Goal: Task Accomplishment & Management: Use online tool/utility

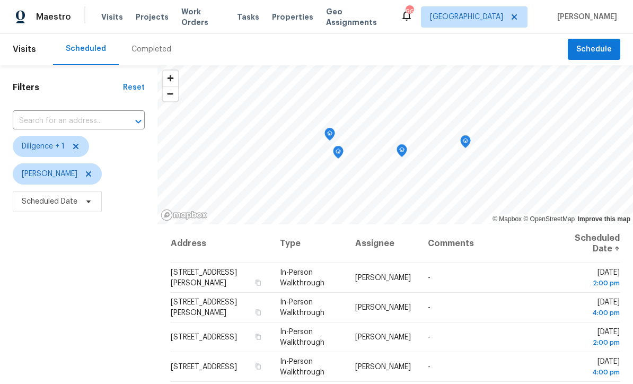
scroll to position [42, 0]
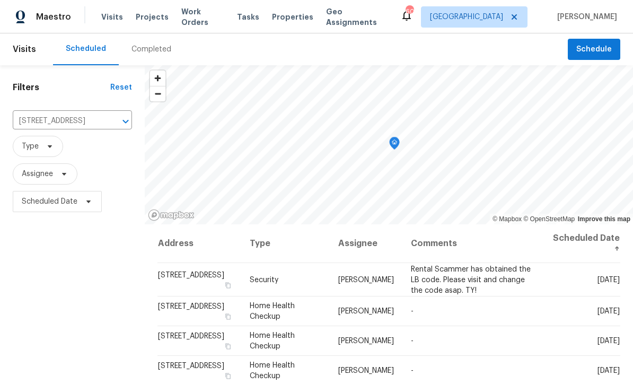
click at [107, 117] on icon "Clear" at bounding box center [112, 121] width 11 height 11
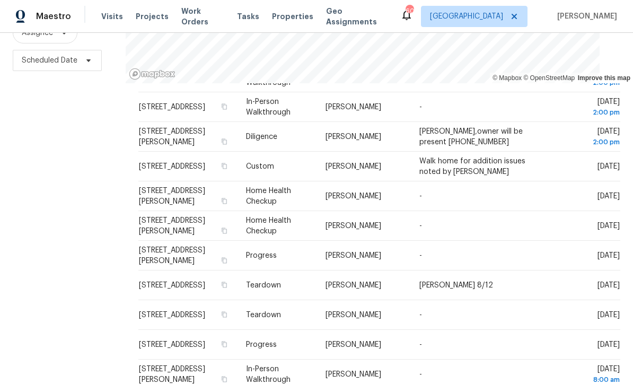
scroll to position [326, 0]
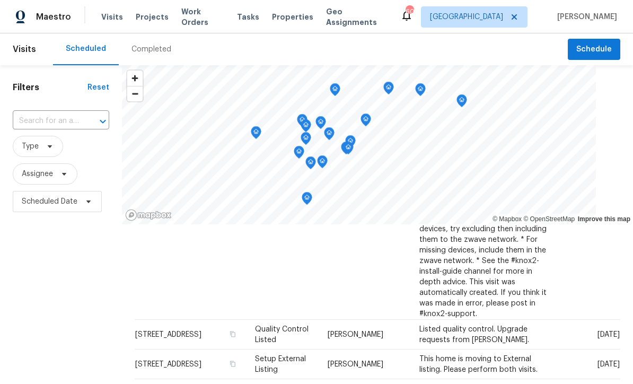
scroll to position [540, 0]
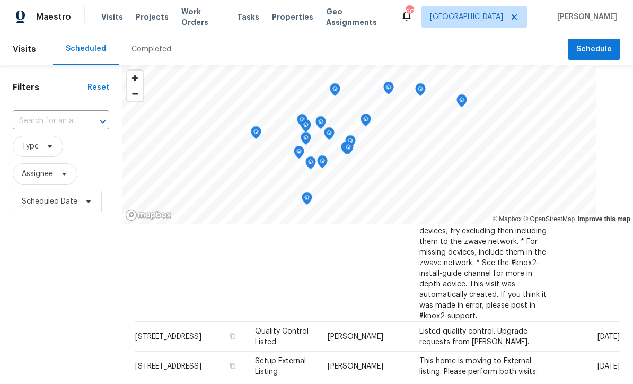
copy span "Jaydon Entrekin"
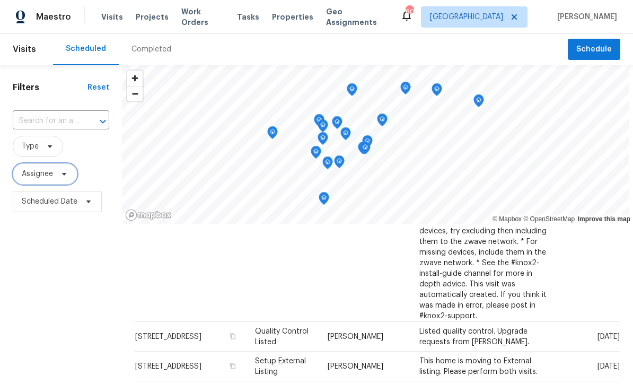
click at [40, 175] on span "Assignee" at bounding box center [37, 174] width 31 height 11
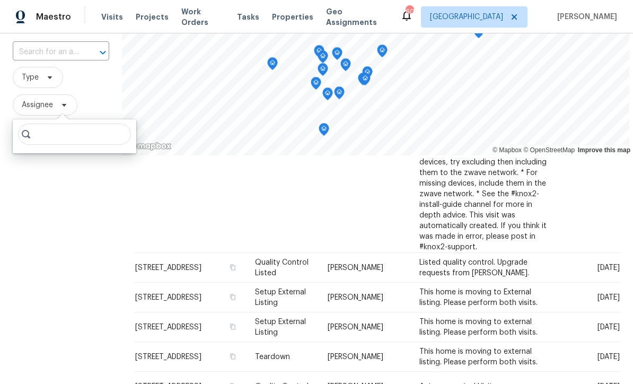
scroll to position [77, 0]
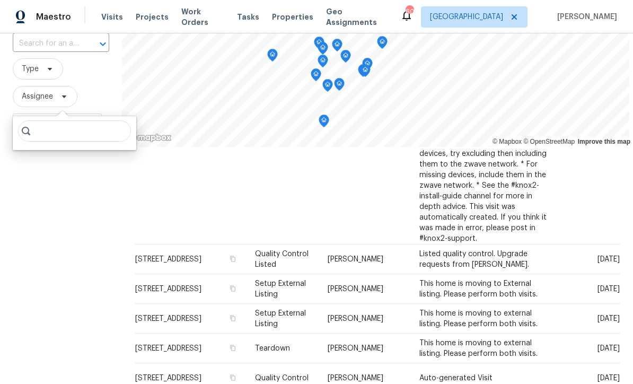
click at [51, 131] on input "search" at bounding box center [74, 130] width 113 height 21
type input "Jaydon Entrekin"
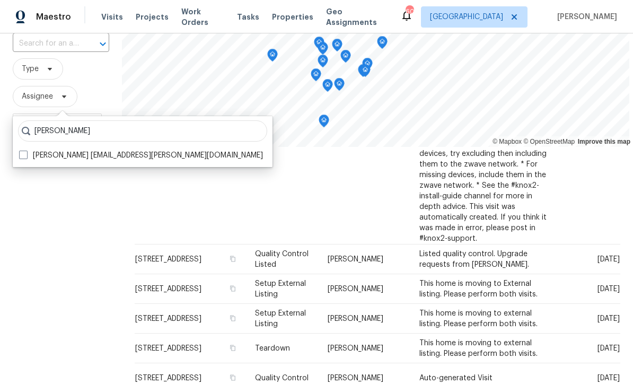
click at [92, 151] on label "Jaydon Entrekin jaydon.entrekin@opendoor.com" at bounding box center [141, 155] width 244 height 11
click at [26, 151] on input "Jaydon Entrekin jaydon.entrekin@opendoor.com" at bounding box center [22, 153] width 7 height 7
checkbox input "true"
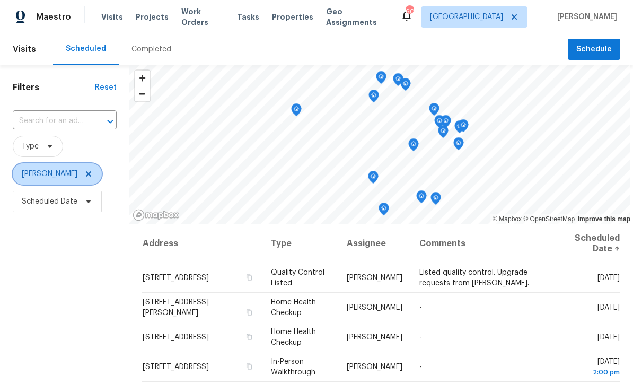
click at [92, 174] on icon at bounding box center [88, 174] width 8 height 8
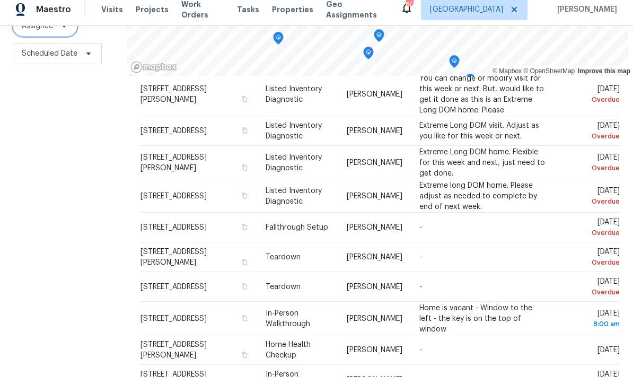
scroll to position [35, 0]
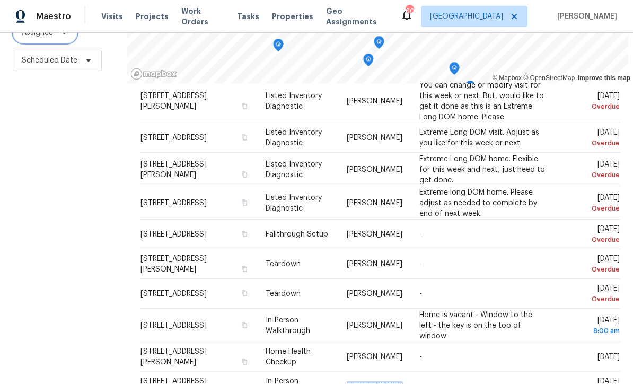
copy span "Carmen Childs"
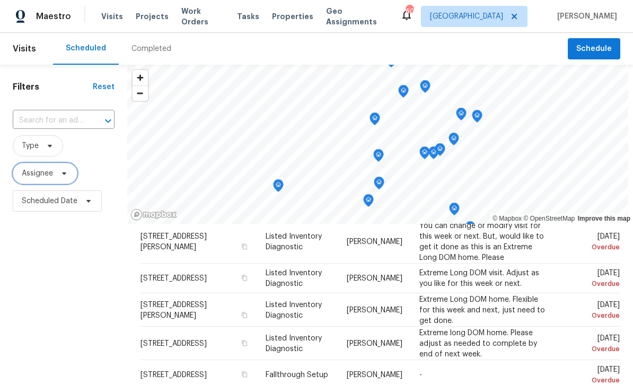
scroll to position [0, 0]
click at [36, 169] on span "Assignee" at bounding box center [37, 174] width 31 height 11
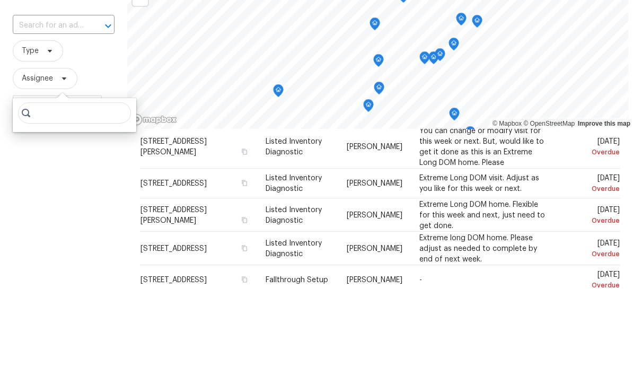
click at [34, 140] on div "Filters Reset ​ Type Assignee Scheduled Date" at bounding box center [63, 298] width 127 height 466
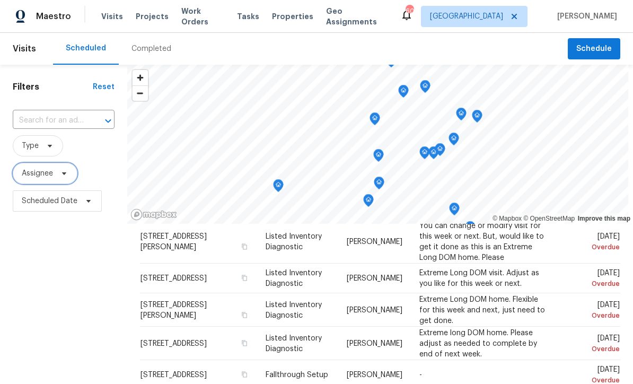
click at [36, 169] on span "Assignee" at bounding box center [37, 174] width 31 height 11
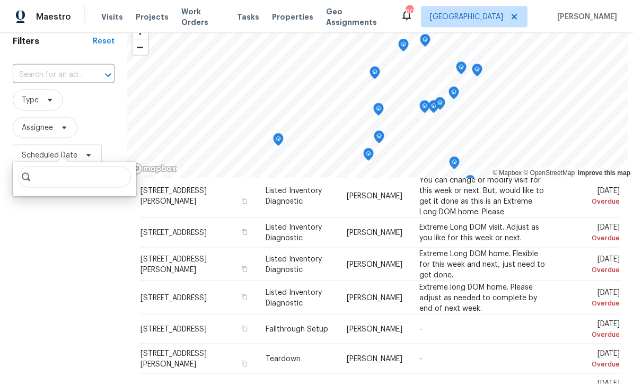
scroll to position [59, 0]
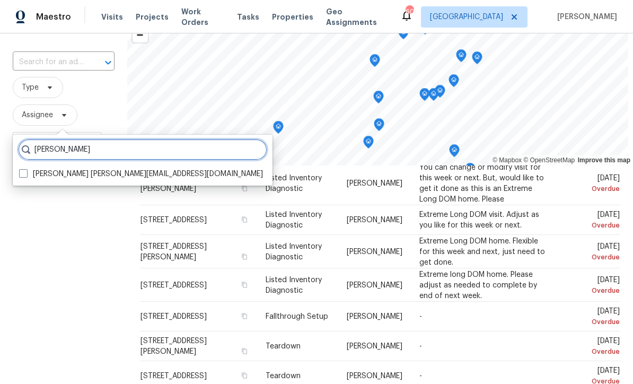
type input "Carmen Childs"
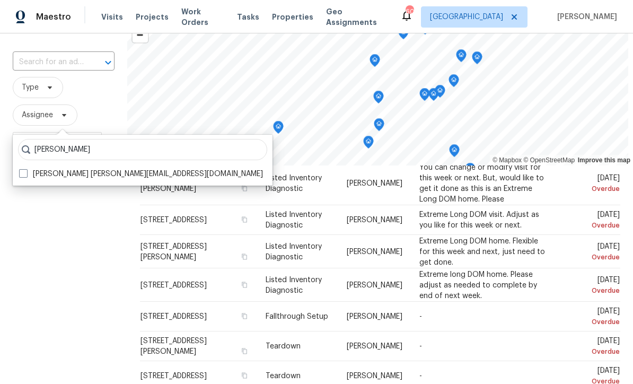
click at [89, 169] on label "Carmen Childs carmen.childs@opendoor.com" at bounding box center [141, 174] width 244 height 11
click at [26, 169] on input "Carmen Childs carmen.childs@opendoor.com" at bounding box center [22, 172] width 7 height 7
checkbox input "true"
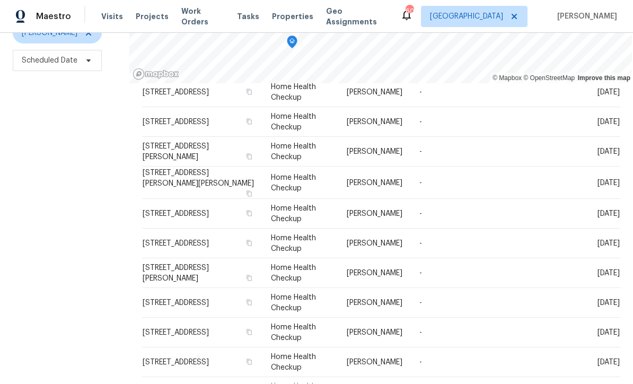
click at [45, 300] on div "Filters Reset ​ Type Carmen Childs Scheduled Date" at bounding box center [64, 158] width 129 height 466
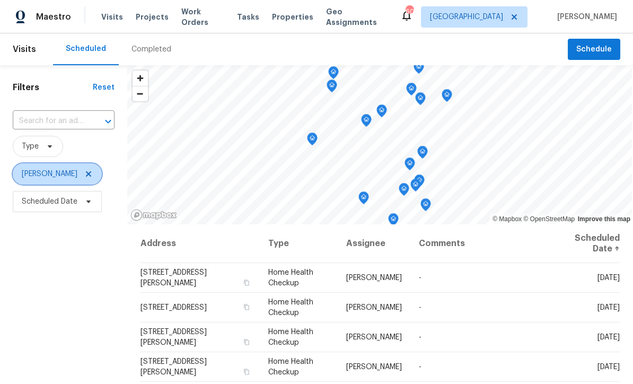
click at [86, 173] on icon at bounding box center [88, 173] width 5 height 5
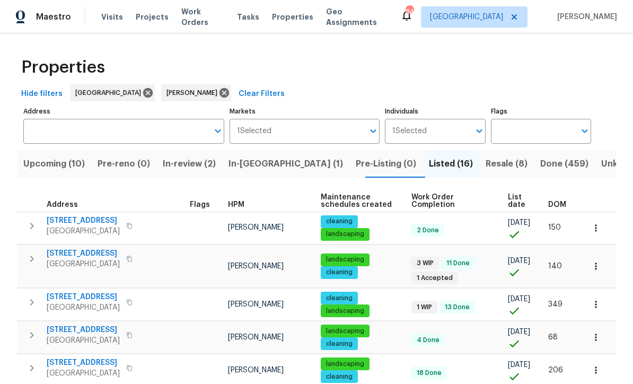
click at [250, 167] on span "In-reno (1)" at bounding box center [286, 164] width 115 height 15
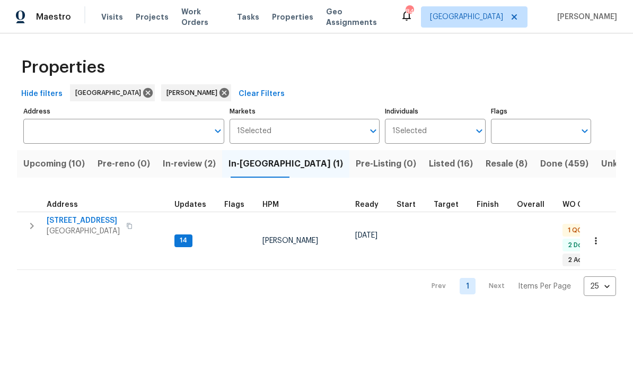
click at [72, 220] on span "[STREET_ADDRESS]" at bounding box center [83, 220] width 73 height 11
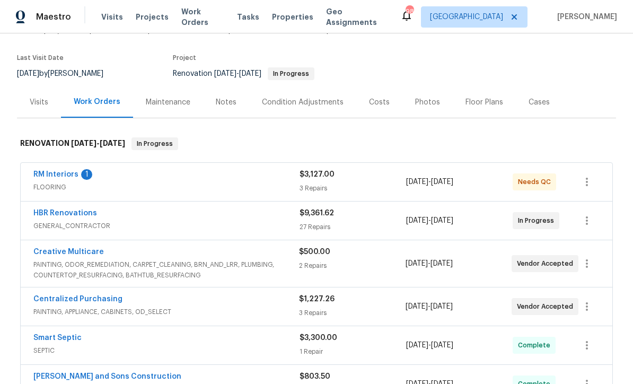
scroll to position [74, 0]
click at [51, 175] on link "RM Interiors" at bounding box center [55, 174] width 45 height 7
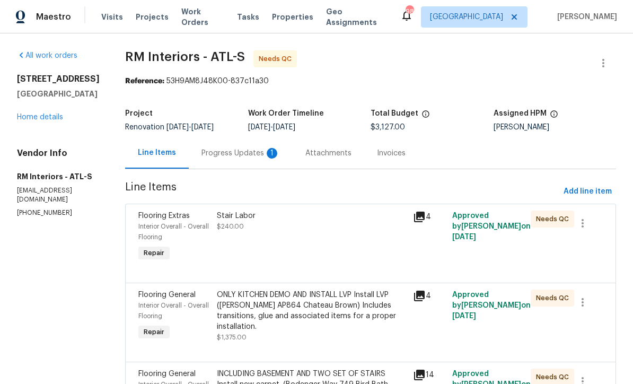
click at [210, 155] on div "Progress Updates 1" at bounding box center [241, 153] width 79 height 11
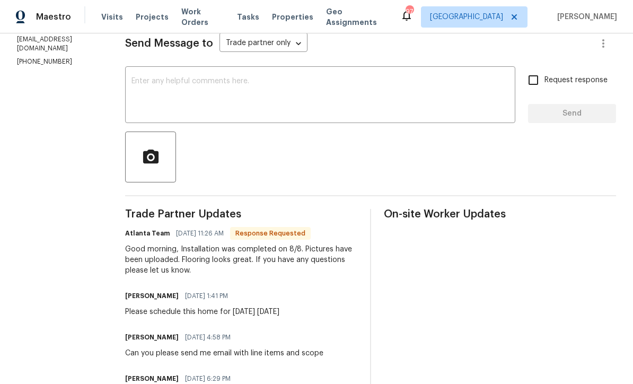
scroll to position [189, 0]
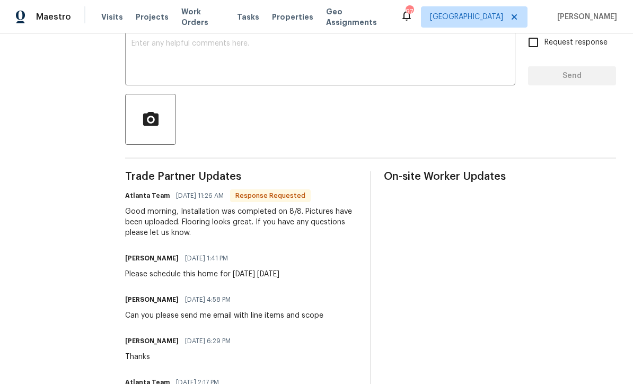
click at [132, 47] on textarea at bounding box center [321, 58] width 378 height 37
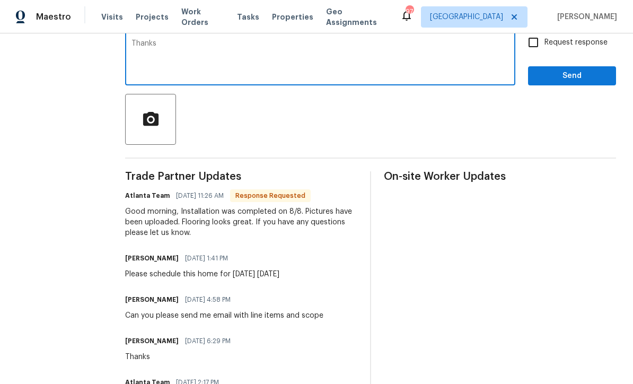
type textarea "Thanks"
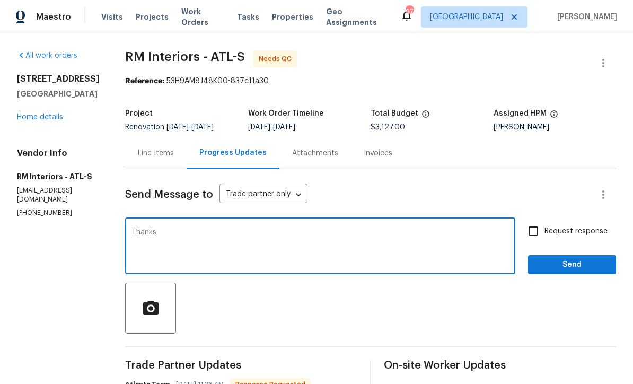
scroll to position [0, 0]
click at [149, 153] on div "Line Items" at bounding box center [156, 153] width 36 height 11
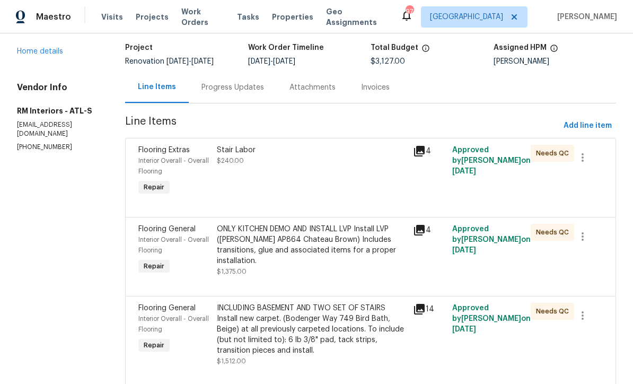
scroll to position [65, 0]
click at [260, 246] on div "ONLY KITCHEN DEMO AND INSTALL LVP Install LVP ([PERSON_NAME] AP864 Chateau Brow…" at bounding box center [312, 245] width 190 height 42
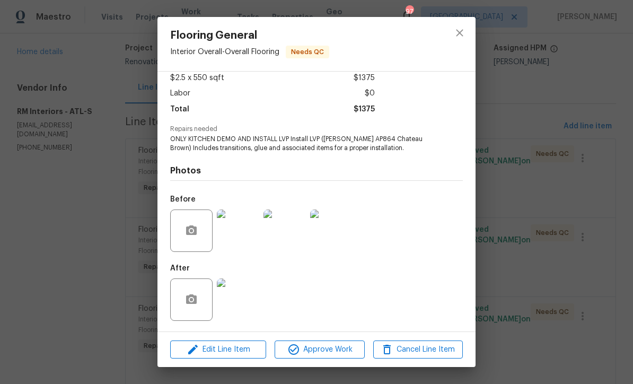
scroll to position [63, 0]
click at [244, 300] on img at bounding box center [238, 300] width 42 height 42
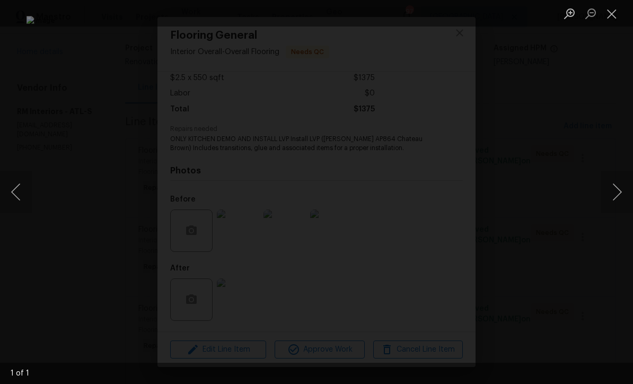
click at [623, 191] on button "Next image" at bounding box center [618, 192] width 32 height 42
click at [611, 17] on button "Close lightbox" at bounding box center [612, 13] width 21 height 19
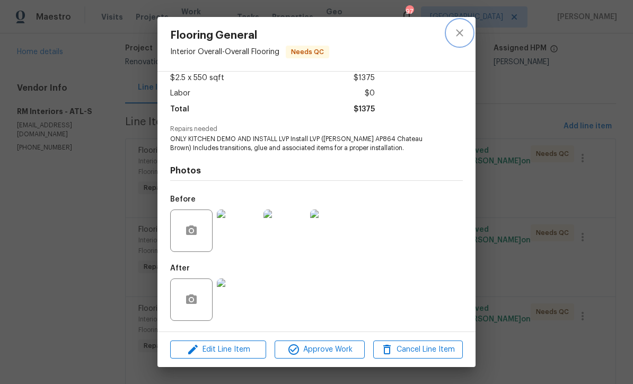
click at [462, 31] on icon "close" at bounding box center [459, 32] width 7 height 7
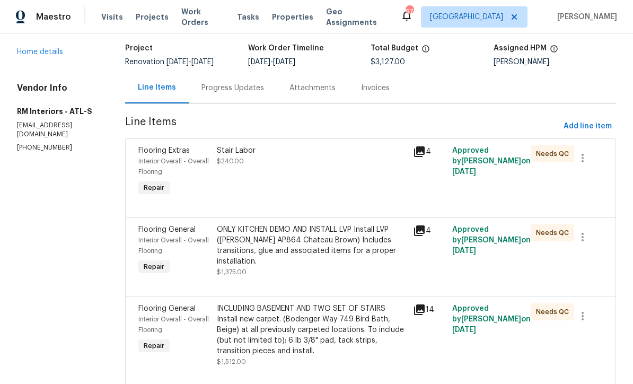
click at [263, 325] on div "INCLUDING BASEMENT AND TWO SET OF STAIRS Install new carpet. (Bodenger Way 749 …" at bounding box center [312, 329] width 190 height 53
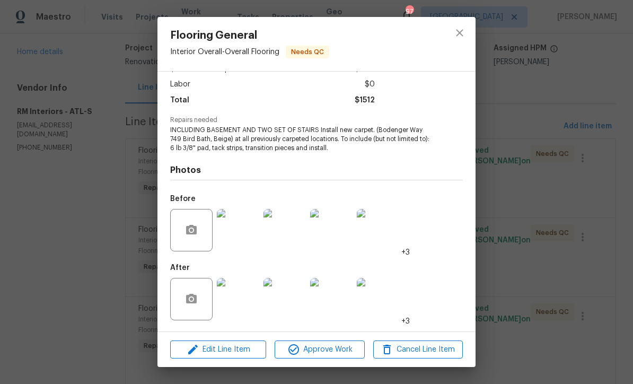
scroll to position [71, 0]
click at [247, 297] on img at bounding box center [238, 299] width 42 height 42
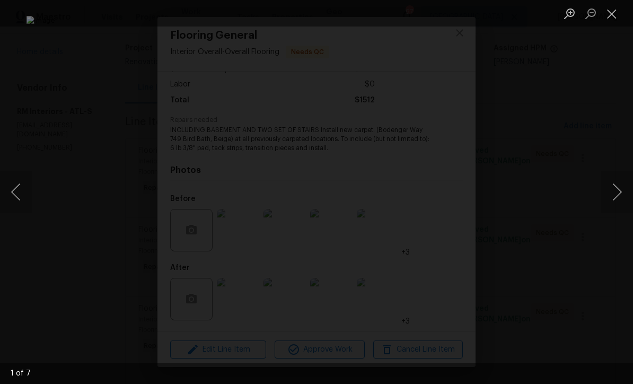
click at [620, 189] on button "Next image" at bounding box center [618, 192] width 32 height 42
click at [617, 189] on button "Next image" at bounding box center [618, 192] width 32 height 42
click at [621, 187] on button "Next image" at bounding box center [618, 192] width 32 height 42
click at [618, 189] on button "Next image" at bounding box center [618, 192] width 32 height 42
click at [624, 190] on button "Next image" at bounding box center [618, 192] width 32 height 42
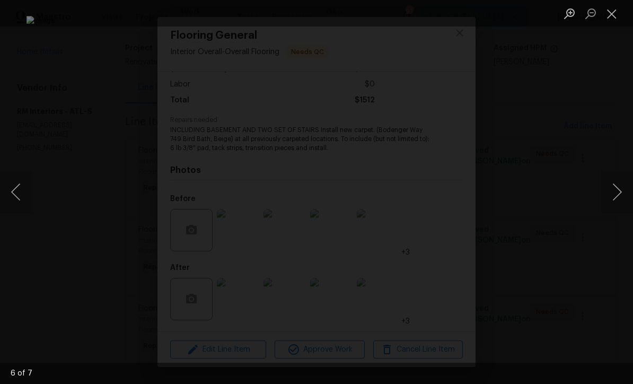
click at [623, 190] on button "Next image" at bounding box center [618, 192] width 32 height 42
click at [612, 8] on button "Close lightbox" at bounding box center [612, 13] width 21 height 19
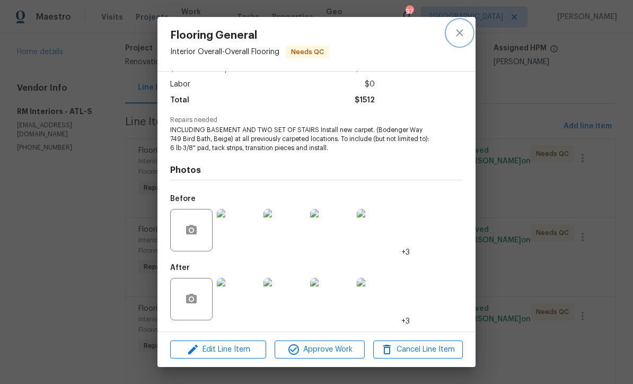
click at [458, 33] on icon "close" at bounding box center [460, 33] width 13 height 13
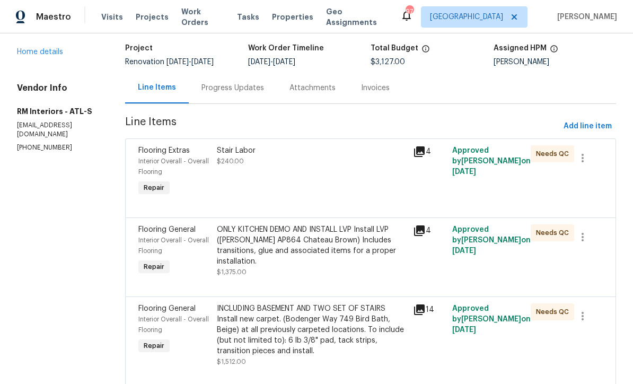
click at [212, 89] on div "Progress Updates" at bounding box center [233, 88] width 63 height 11
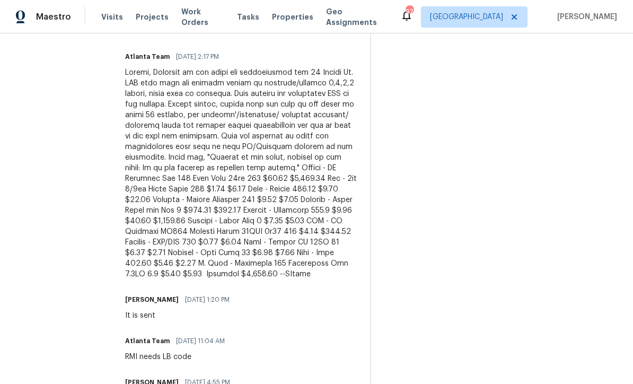
scroll to position [515, 0]
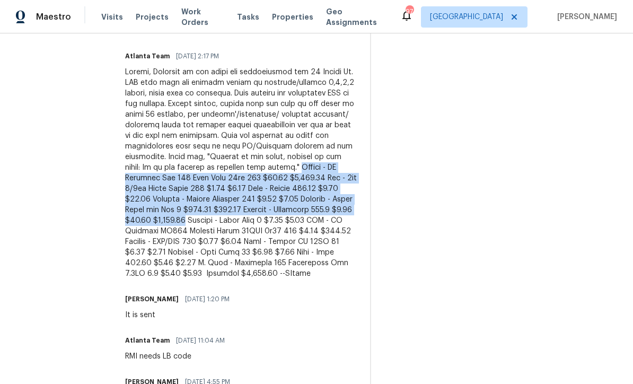
copy div "Carpet - OD Bodenger Way 749 Bird Bath 25oz 169 $11.34 $1,916.46 Pad - 6lb 3/8i…"
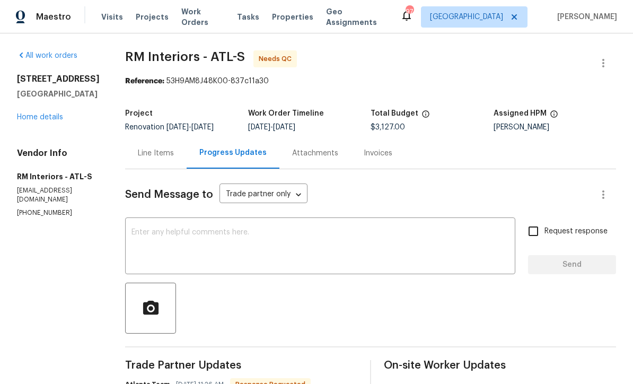
scroll to position [0, 0]
click at [142, 152] on div "Line Items" at bounding box center [156, 153] width 36 height 11
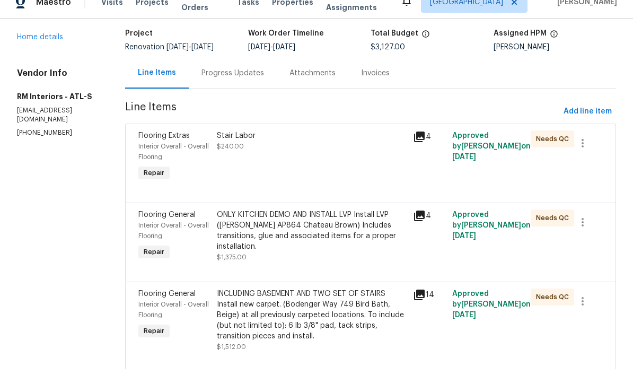
scroll to position [35, 0]
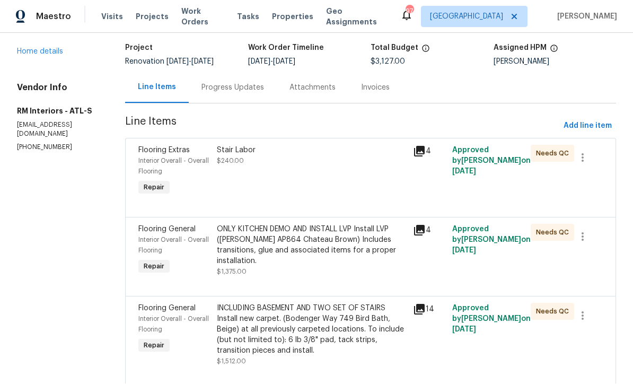
click at [266, 303] on div "INCLUDING BASEMENT AND TWO SET OF STAIRS Install new carpet. (Bodenger Way 749 …" at bounding box center [312, 329] width 190 height 53
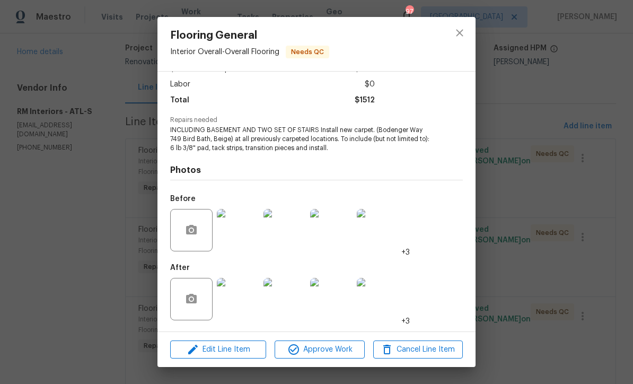
scroll to position [71, 0]
click at [221, 352] on span "Edit Line Item" at bounding box center [218, 349] width 90 height 13
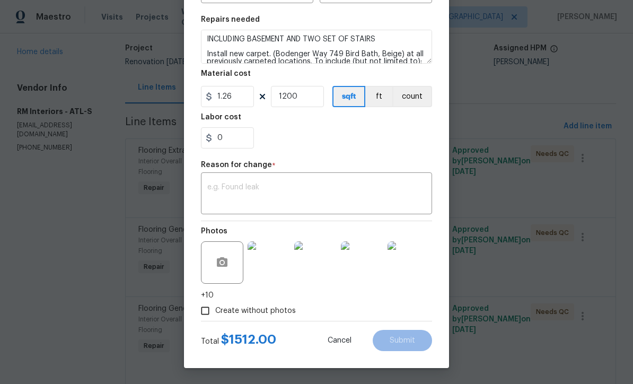
scroll to position [151, 0]
click at [213, 179] on div "x ​" at bounding box center [316, 194] width 231 height 39
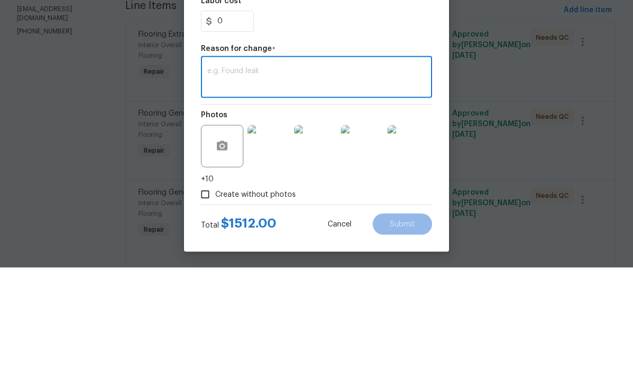
click at [220, 184] on textarea at bounding box center [316, 195] width 219 height 22
paste textarea "Carpet - OD Bodenger Way 749 Bird Bath 25oz 169 $11.34 $1,916.46 Pad - 6lb 3/8i…"
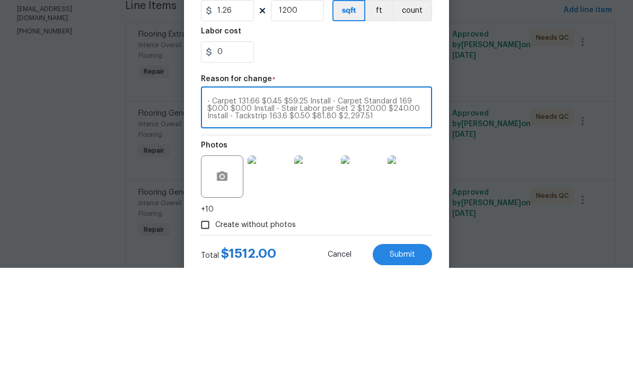
scroll to position [83, 0]
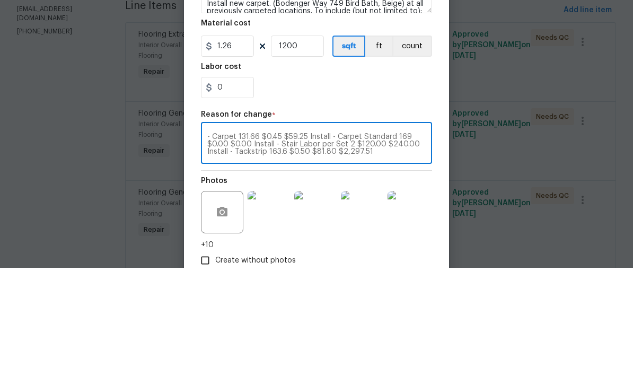
type textarea "Carpet - OD Bodenger Way 749 Bird Bath 25oz 169 $11.34 $1,916.46 Pad - 6lb 3/8i…"
click at [306, 152] on input "1200" at bounding box center [297, 162] width 53 height 21
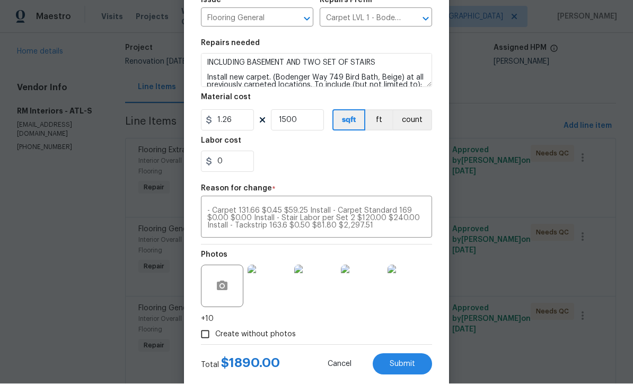
scroll to position [112, 0]
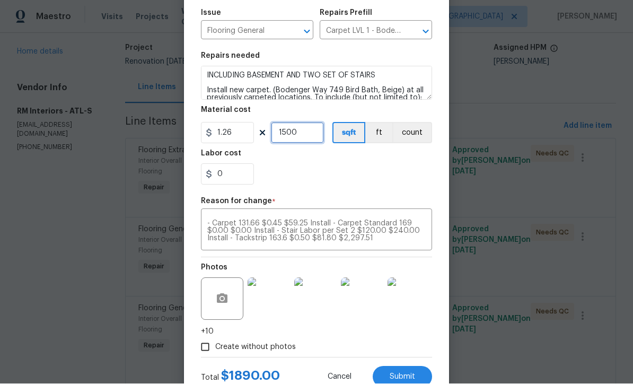
click at [305, 136] on input "1500" at bounding box center [297, 133] width 53 height 21
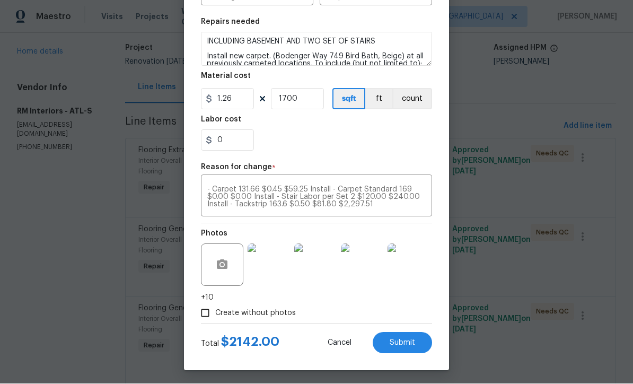
scroll to position [145, 0]
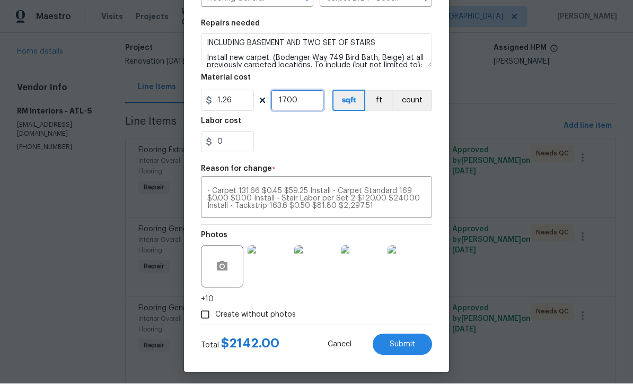
click at [307, 103] on input "1700" at bounding box center [297, 100] width 53 height 21
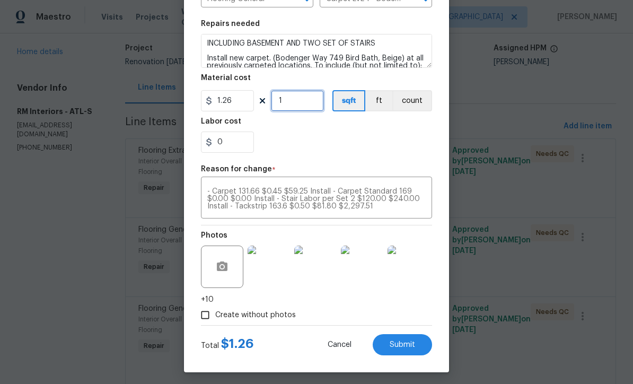
type input "1"
click at [241, 106] on input "1.26" at bounding box center [227, 100] width 53 height 21
type input "2058"
click at [309, 135] on div "0" at bounding box center [316, 142] width 231 height 21
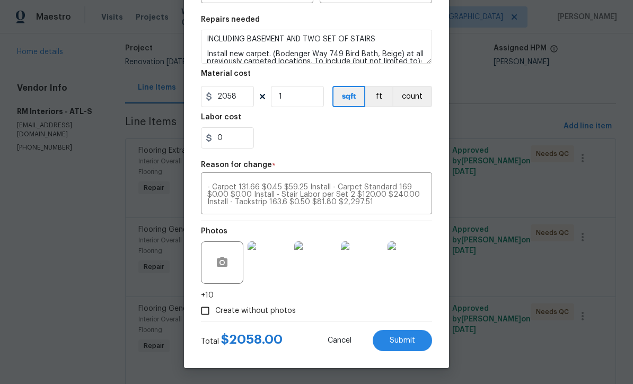
scroll to position [151, 0]
click at [406, 334] on button "Submit" at bounding box center [402, 340] width 59 height 21
type input "1200"
type input "1.26"
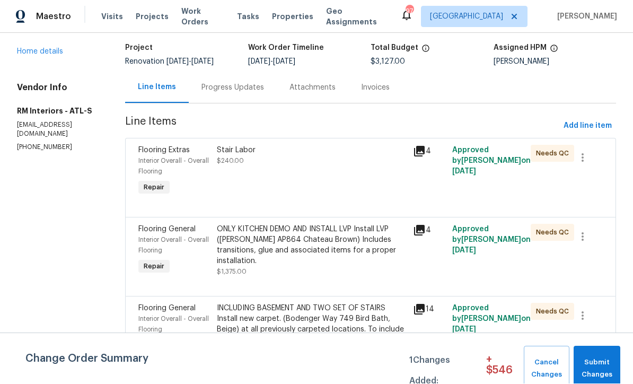
scroll to position [0, 0]
click at [216, 87] on div "Progress Updates" at bounding box center [233, 88] width 63 height 11
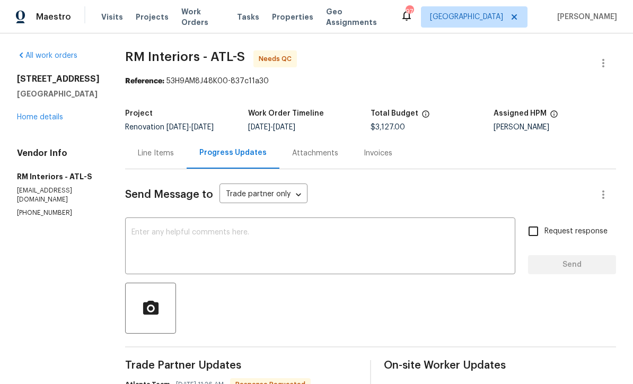
click at [145, 153] on div "Line Items" at bounding box center [156, 153] width 36 height 11
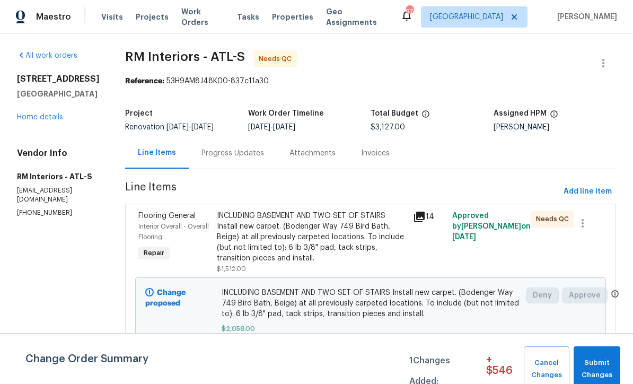
click at [213, 149] on div "Progress Updates" at bounding box center [233, 153] width 63 height 11
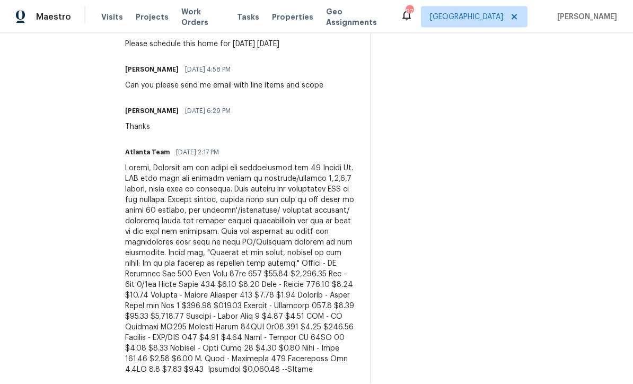
scroll to position [418, 0]
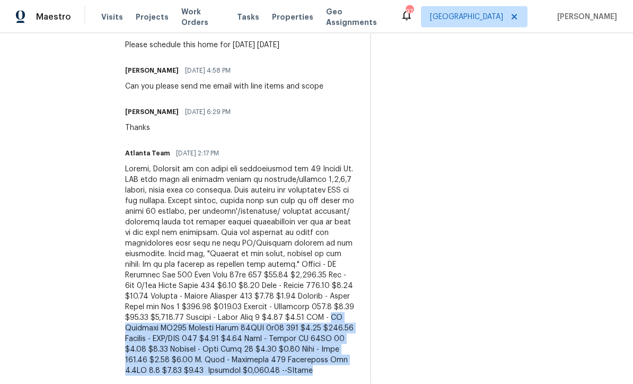
copy div "[PERSON_NAME] AP846 Chateau Brown 10MIL 6x36 252 $2.65 $667.80 Install - LVP/LV…"
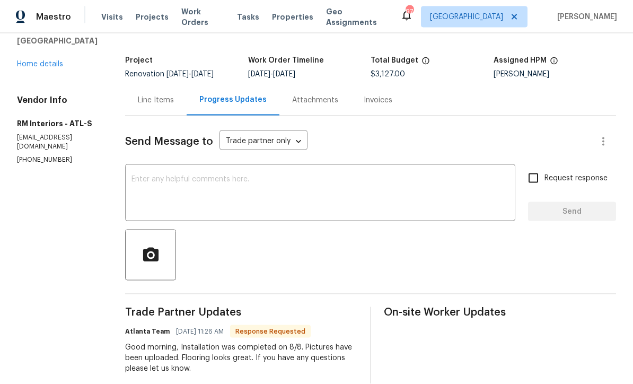
scroll to position [39, 0]
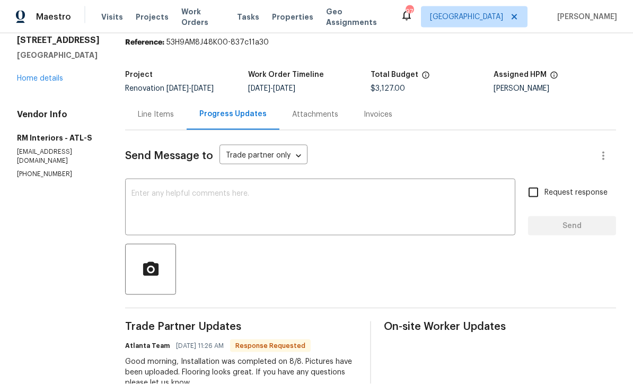
click at [145, 111] on div "Line Items" at bounding box center [156, 114] width 36 height 11
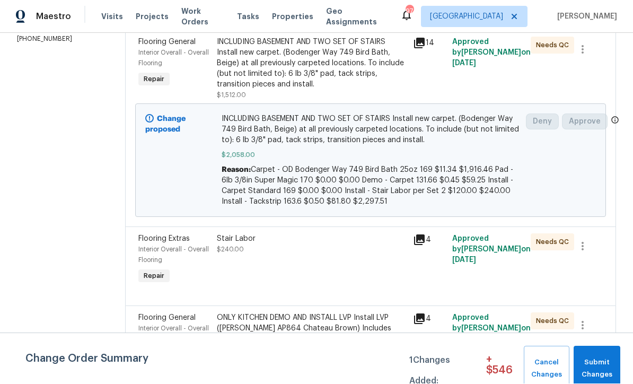
scroll to position [173, 0]
click at [259, 332] on div "ONLY KITCHEN DEMO AND INSTALL LVP Install LVP ([PERSON_NAME] AP864 Chateau Brow…" at bounding box center [312, 335] width 190 height 42
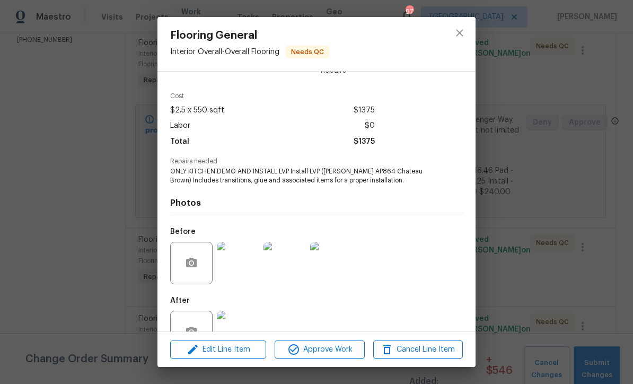
scroll to position [28, 0]
click at [223, 357] on span "Edit Line Item" at bounding box center [218, 349] width 90 height 13
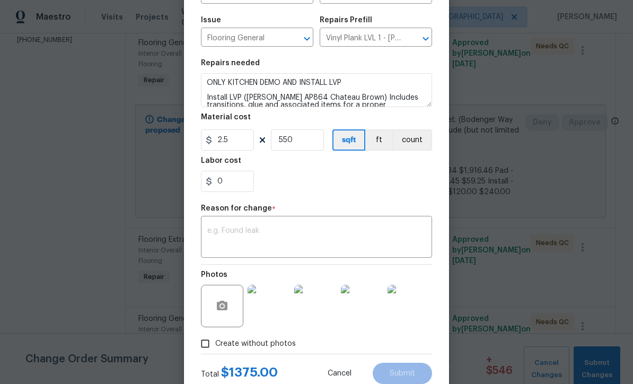
scroll to position [106, 0]
click at [212, 229] on textarea at bounding box center [316, 238] width 219 height 22
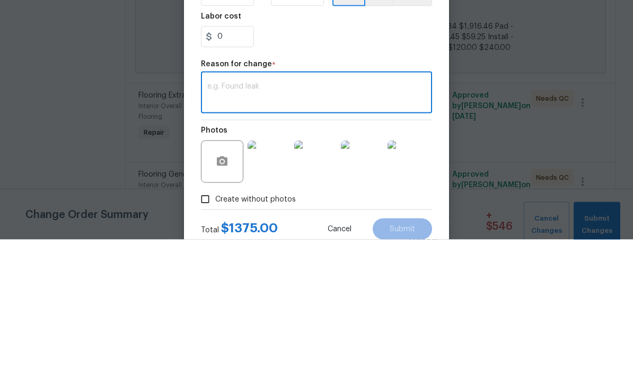
click at [218, 219] on div "x ​" at bounding box center [316, 238] width 231 height 39
click at [218, 227] on textarea at bounding box center [316, 238] width 219 height 22
paste textarea "[PERSON_NAME] AP846 Chateau Brown 10MIL 6x36 252 $2.65 $667.80 Install - LVP/LV…"
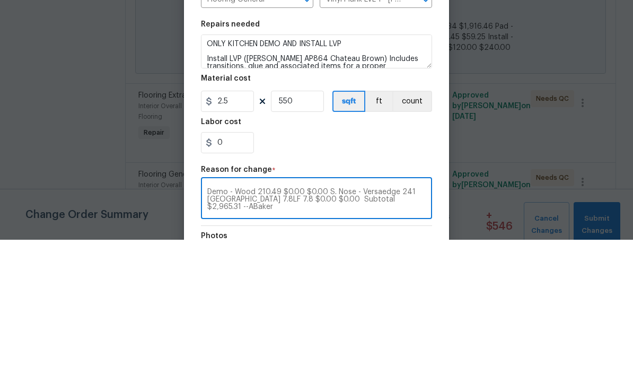
scroll to position [0, 0]
type textarea "[PERSON_NAME] AP846 Chateau Brown 10MIL 6x36 252 $2.65 $667.80 Install - LVP/LV…"
click at [298, 235] on input "550" at bounding box center [297, 245] width 53 height 21
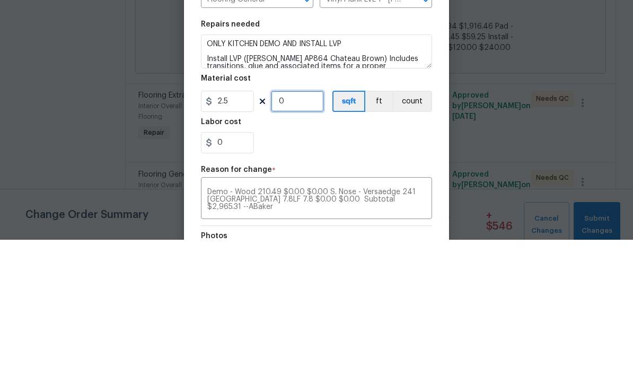
type input "1"
click at [245, 235] on input "2.5" at bounding box center [227, 245] width 53 height 21
type input "668"
click at [323, 276] on div "0" at bounding box center [316, 286] width 231 height 21
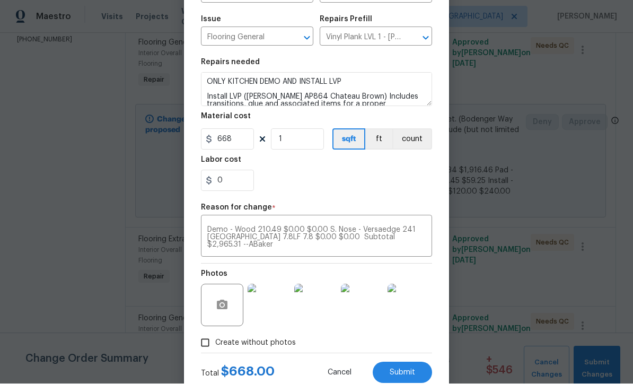
scroll to position [106, 0]
click at [403, 373] on span "Submit" at bounding box center [402, 374] width 25 height 8
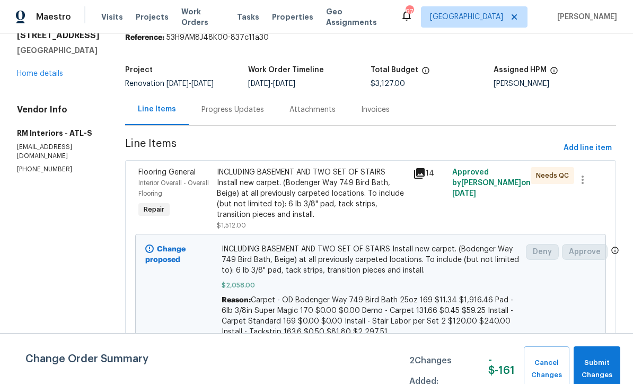
scroll to position [45, 0]
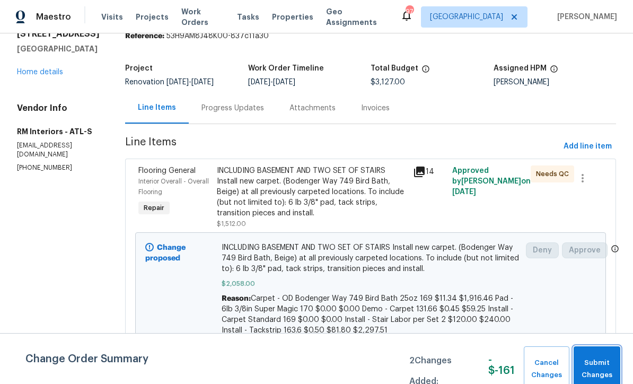
click at [600, 381] on span "Submit Changes" at bounding box center [597, 369] width 36 height 24
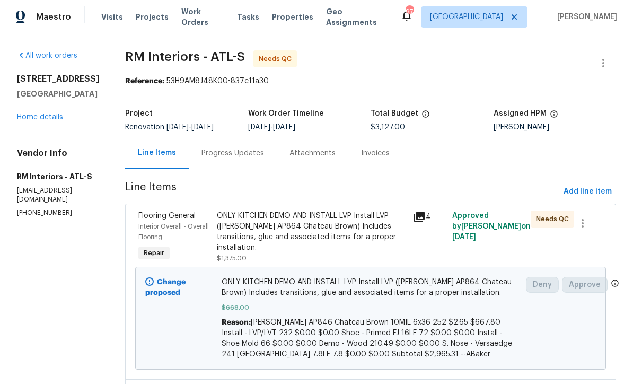
scroll to position [0, 0]
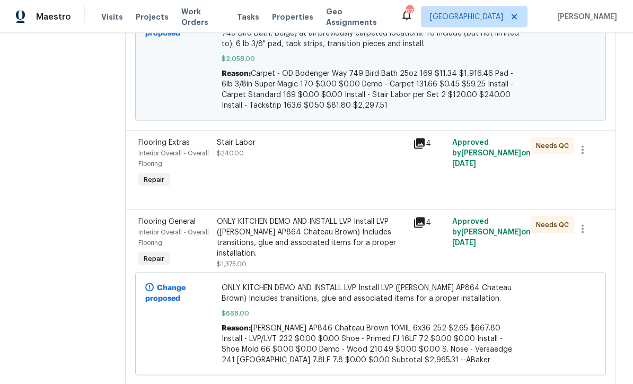
scroll to position [11, 0]
click at [271, 155] on div "Stair Labor $240.00" at bounding box center [312, 163] width 196 height 59
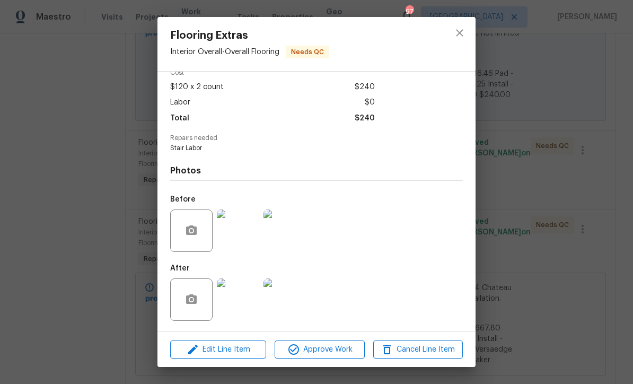
scroll to position [54, 0]
click at [319, 346] on span "Approve Work" at bounding box center [319, 349] width 83 height 13
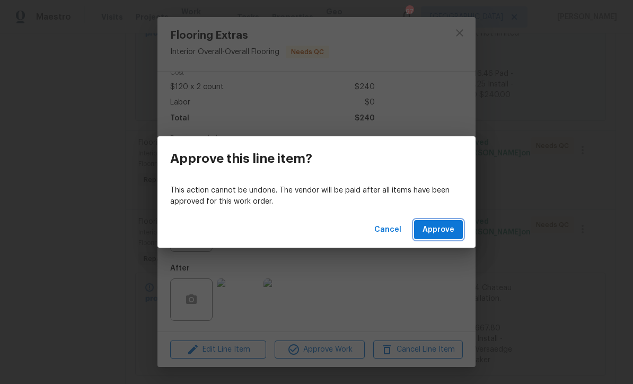
click at [442, 226] on span "Approve" at bounding box center [439, 229] width 32 height 13
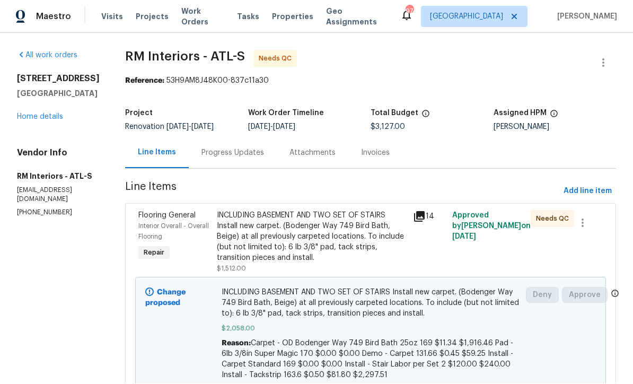
scroll to position [0, 0]
click at [211, 152] on div "Progress Updates" at bounding box center [233, 153] width 63 height 11
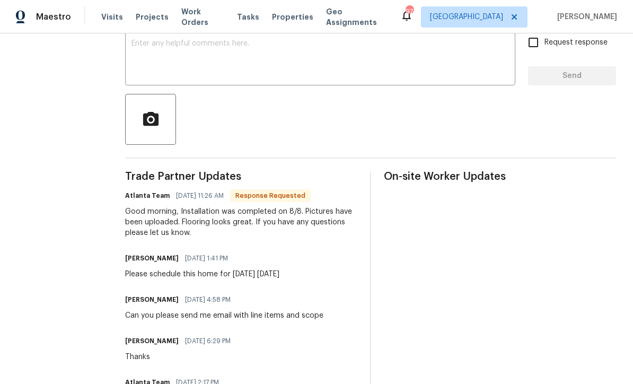
scroll to position [181, 0]
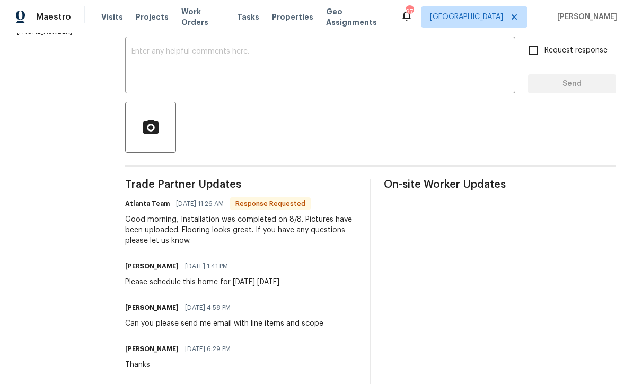
click at [125, 44] on div "x ​" at bounding box center [320, 66] width 390 height 54
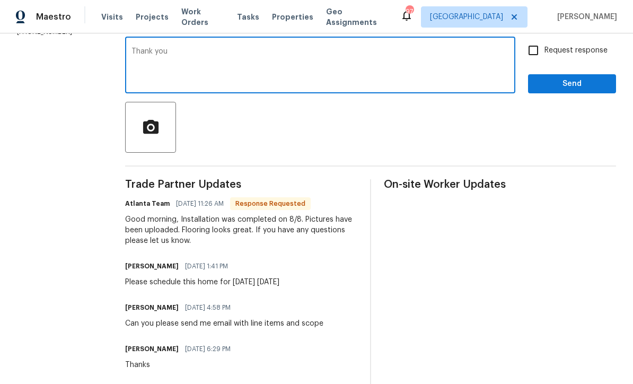
type textarea "Thank you"
click at [571, 84] on span "Send" at bounding box center [572, 83] width 71 height 13
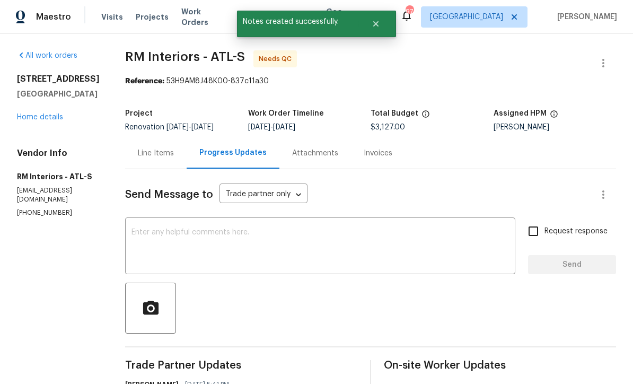
click at [32, 121] on link "Home details" at bounding box center [40, 117] width 46 height 7
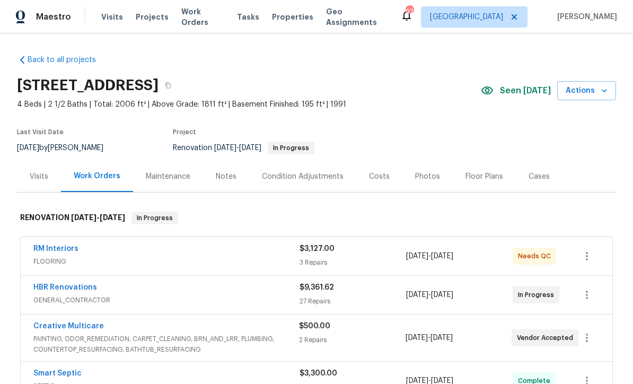
click at [372, 172] on div "Costs" at bounding box center [379, 176] width 21 height 11
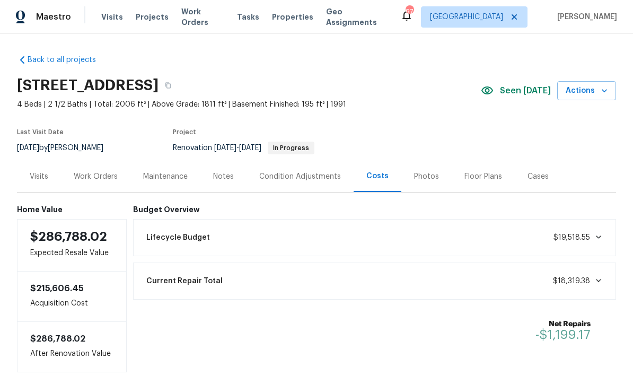
click at [90, 176] on div "Work Orders" at bounding box center [96, 176] width 44 height 11
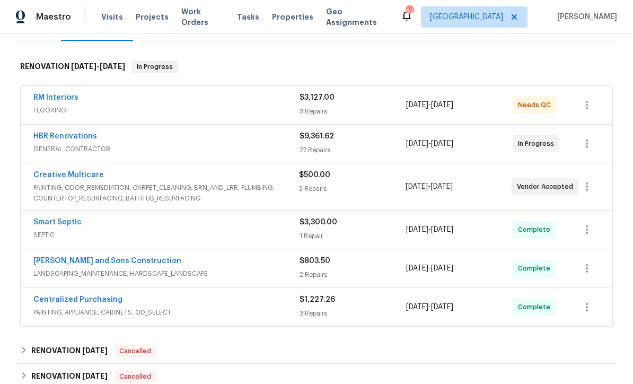
scroll to position [175, 0]
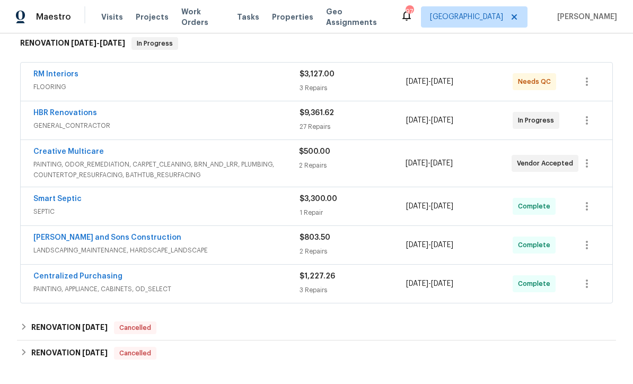
click at [71, 154] on link "Creative Multicare" at bounding box center [68, 151] width 71 height 7
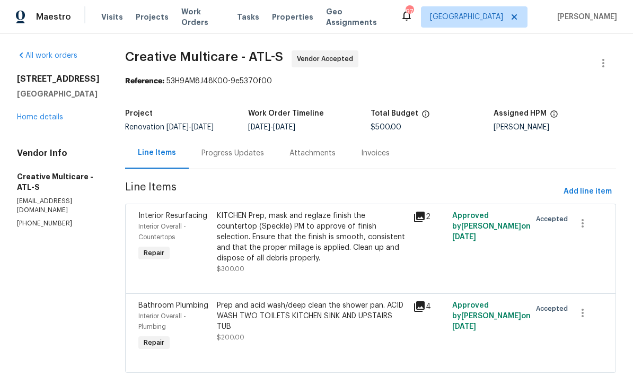
click at [250, 151] on div "Progress Updates" at bounding box center [233, 153] width 63 height 11
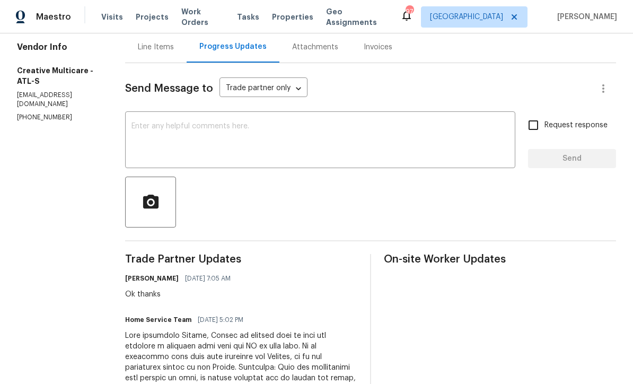
scroll to position [74, 0]
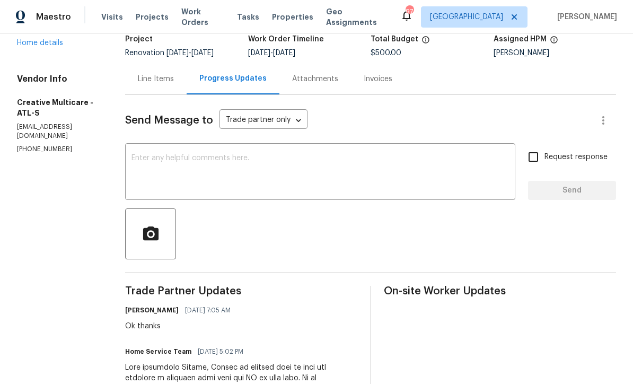
click at [160, 155] on textarea at bounding box center [321, 172] width 378 height 37
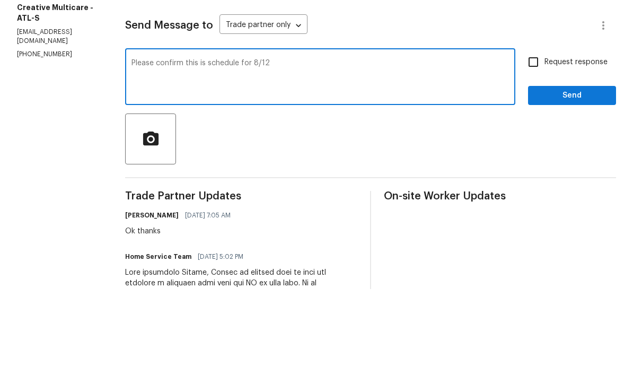
type textarea "Please confirm this is schedule for 8/12"
click at [534, 146] on input "Request response" at bounding box center [534, 157] width 22 height 22
checkbox input "true"
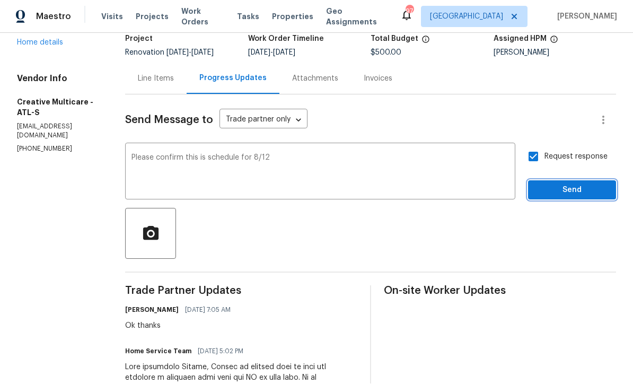
click at [561, 184] on span "Send" at bounding box center [572, 190] width 71 height 13
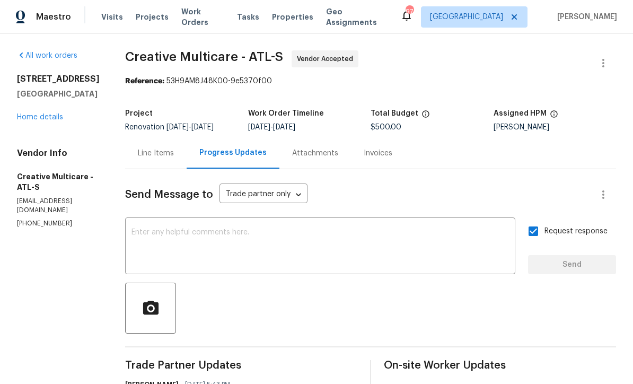
scroll to position [0, 0]
